Goal: Obtain resource: Obtain resource

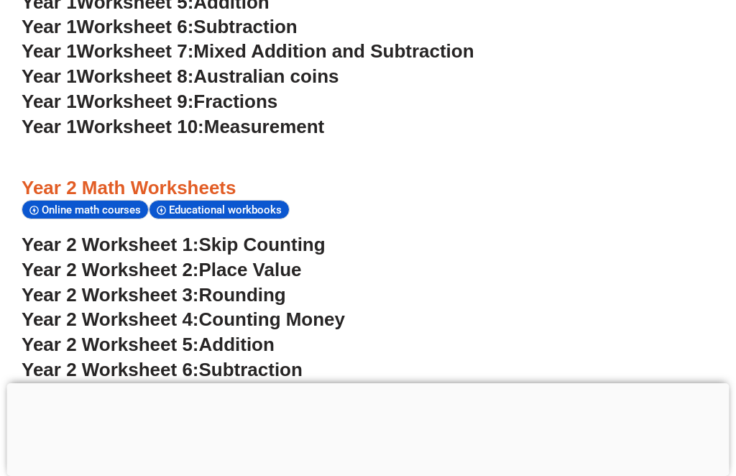
scroll to position [1601, 0]
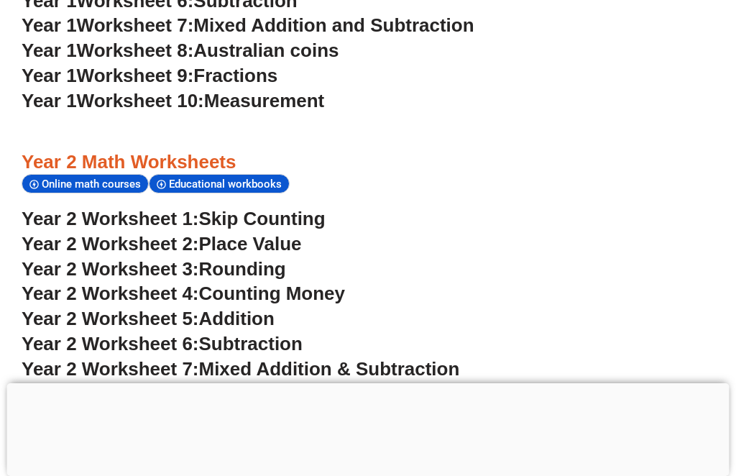
click at [226, 358] on span "Mixed Addition & Subtraction" at bounding box center [329, 369] width 261 height 22
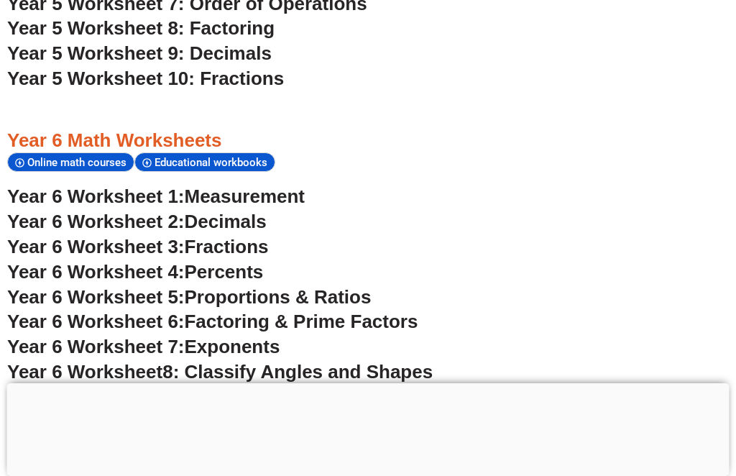
scroll to position [1625, 0]
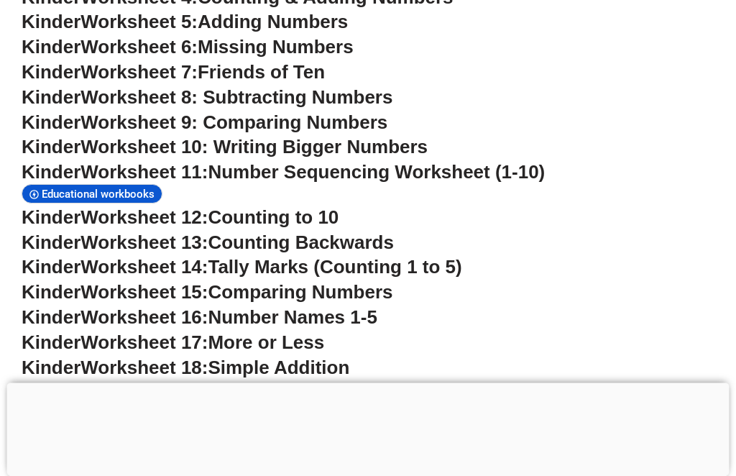
scroll to position [797, 0]
click at [349, 356] on span "Simple Addition" at bounding box center [279, 367] width 142 height 22
click at [349, 363] on span "Simple Addition" at bounding box center [279, 367] width 142 height 22
click at [349, 356] on span "Simple Addition" at bounding box center [279, 367] width 142 height 22
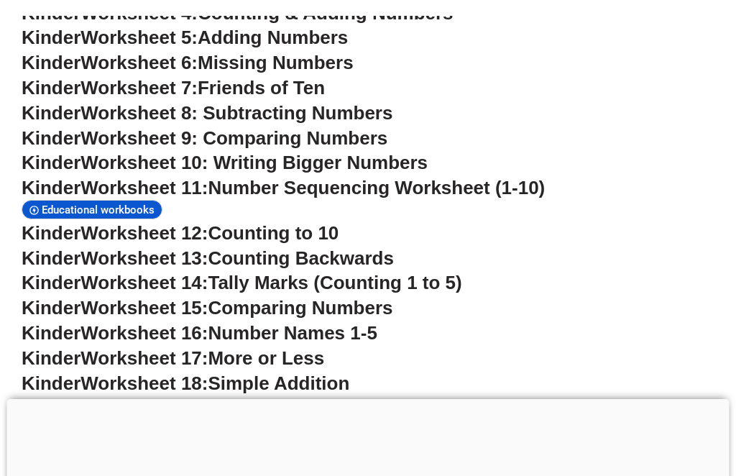
scroll to position [782, 0]
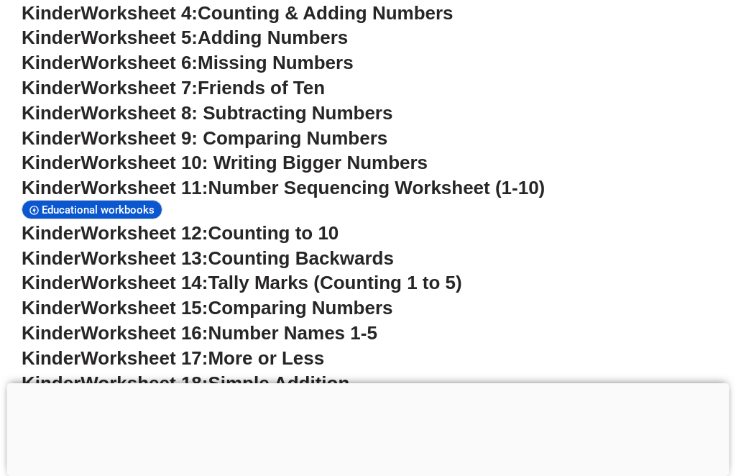
click at [208, 372] on span "Worksheet 18:" at bounding box center [143, 383] width 127 height 22
click at [143, 375] on span "Worksheet 18:" at bounding box center [143, 383] width 127 height 22
click at [185, 372] on span "Worksheet 18:" at bounding box center [143, 383] width 127 height 22
click at [44, 208] on span "Educational workbooks" at bounding box center [100, 209] width 117 height 13
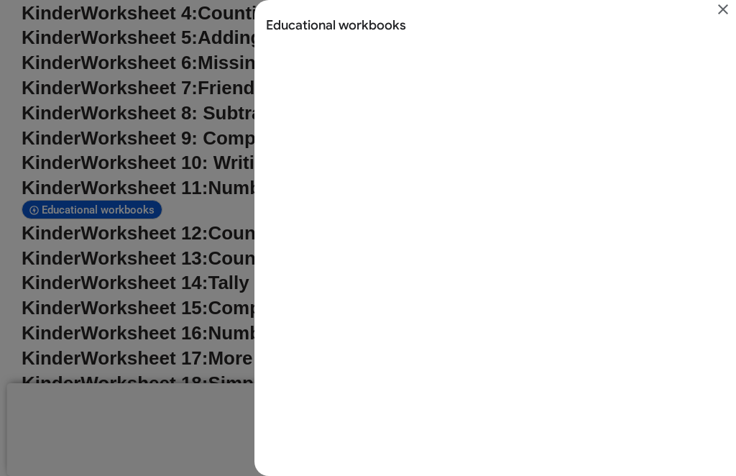
scroll to position [0, 0]
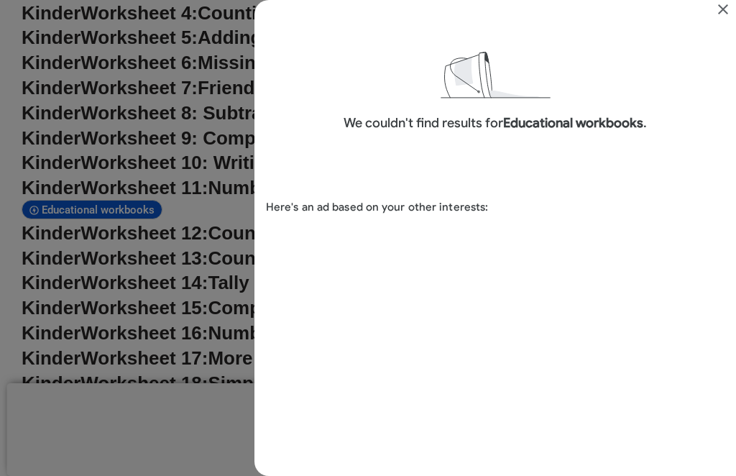
click at [733, 15] on button "Close" at bounding box center [723, 10] width 26 height 21
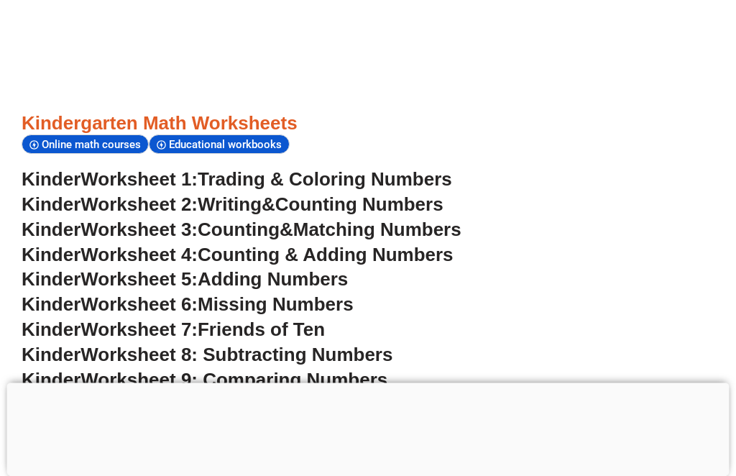
scroll to position [535, 0]
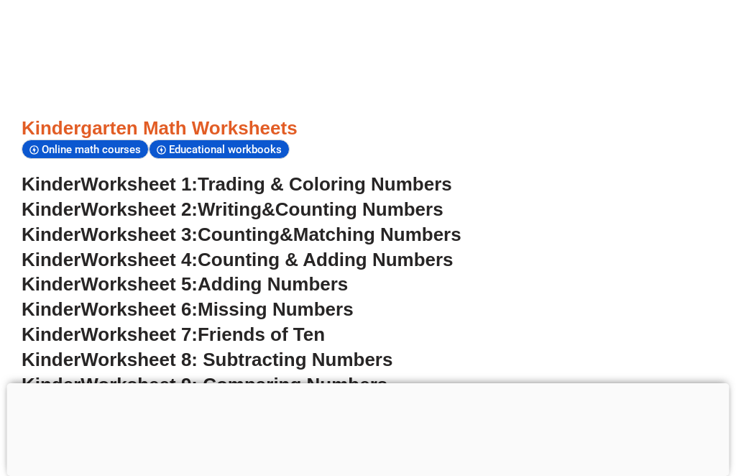
click at [410, 178] on span "Trading & Coloring Numbers" at bounding box center [325, 184] width 254 height 22
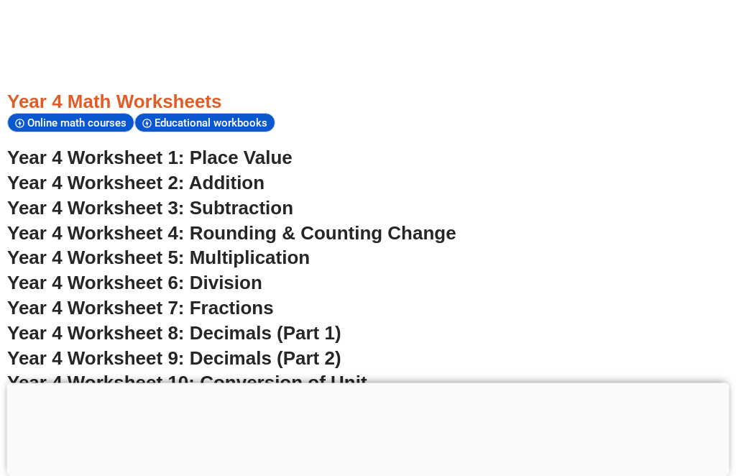
scroll to position [2592, 0]
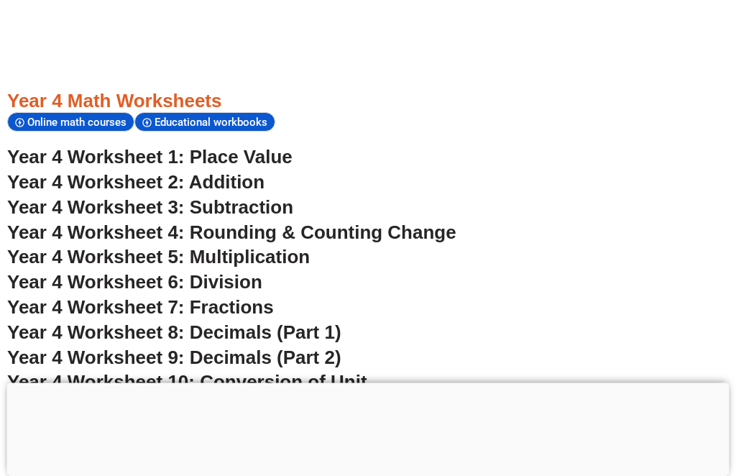
click at [184, 246] on span "Year 4 Worksheet 5: Multiplication" at bounding box center [158, 257] width 302 height 22
